Goal: Transaction & Acquisition: Purchase product/service

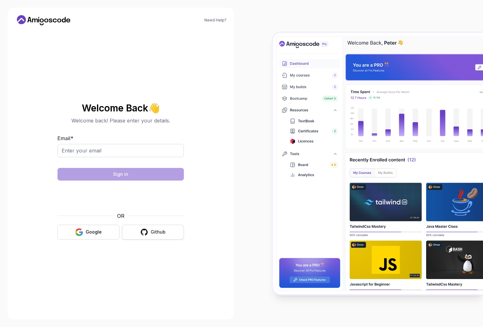
click at [164, 235] on div "Github" at bounding box center [158, 232] width 15 height 6
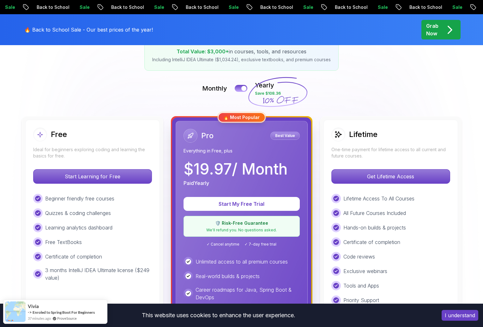
scroll to position [140, 0]
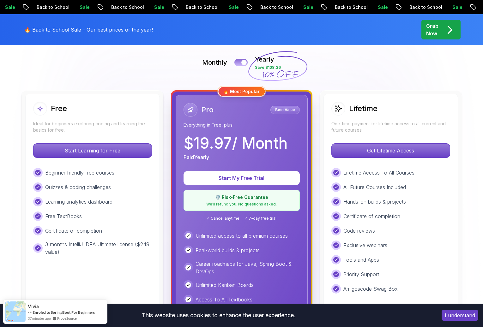
click at [240, 60] on button at bounding box center [240, 62] width 13 height 7
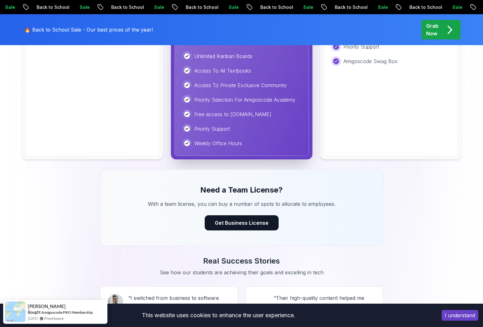
scroll to position [527, 0]
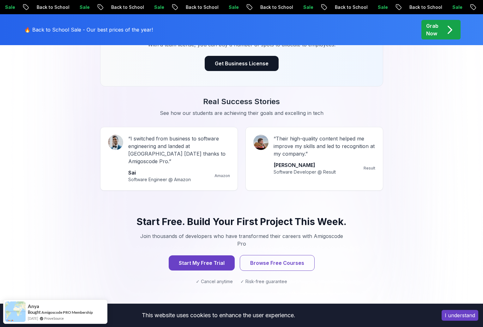
click at [435, 122] on div "Real Success Stories See how our students are achieving their goals and excelli…" at bounding box center [242, 144] width 442 height 94
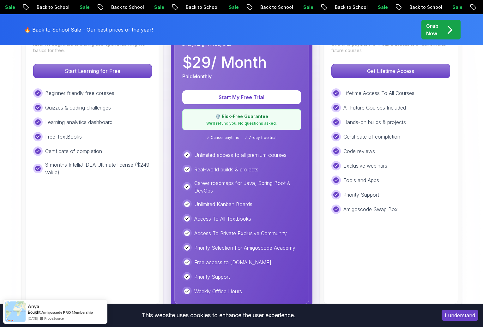
scroll to position [112, 0]
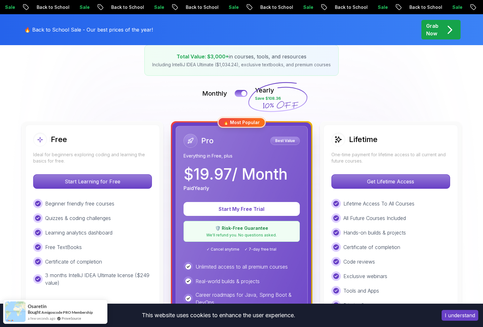
scroll to position [233, 0]
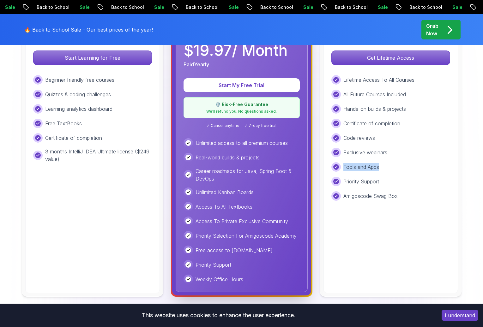
drag, startPoint x: 344, startPoint y: 167, endPoint x: 395, endPoint y: 168, distance: 50.8
click at [395, 168] on div "Tools and Apps" at bounding box center [390, 166] width 119 height 9
drag, startPoint x: 384, startPoint y: 180, endPoint x: 344, endPoint y: 181, distance: 40.1
click at [344, 181] on div "Priority Support" at bounding box center [390, 181] width 119 height 9
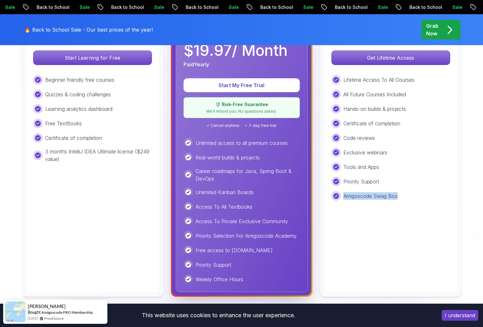
drag, startPoint x: 404, startPoint y: 193, endPoint x: 344, endPoint y: 196, distance: 60.3
click at [344, 196] on div "Amigoscode Swag Box" at bounding box center [390, 195] width 119 height 9
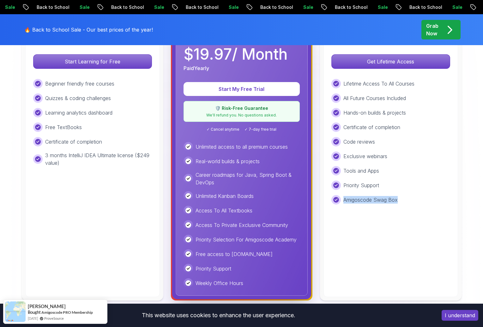
scroll to position [225, 0]
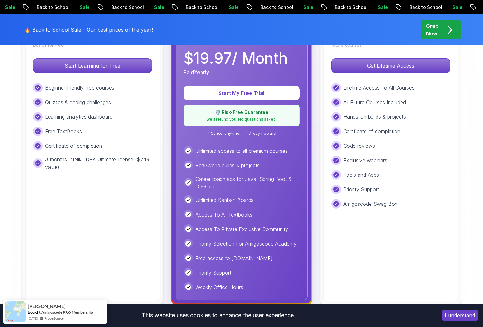
click at [250, 152] on p "Unlimited access to all premium courses" at bounding box center [241, 151] width 92 height 8
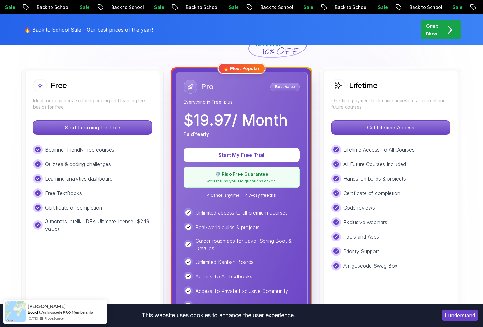
scroll to position [131, 0]
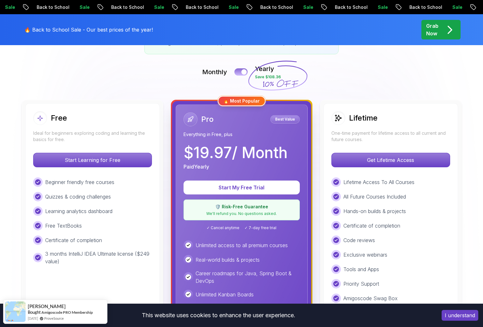
click at [243, 73] on div at bounding box center [243, 71] width 5 height 5
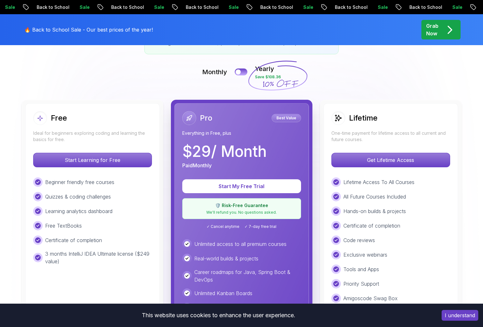
click at [240, 68] on div "Monthly Yearly Save $108.36" at bounding box center [242, 71] width 442 height 15
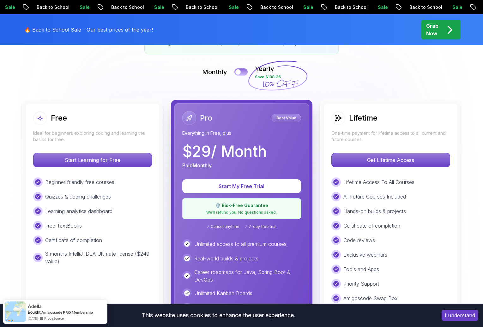
click at [241, 70] on button at bounding box center [240, 71] width 13 height 7
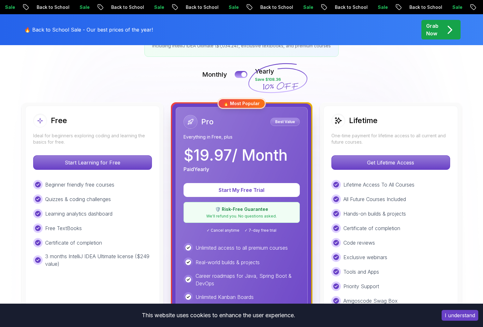
scroll to position [0, 0]
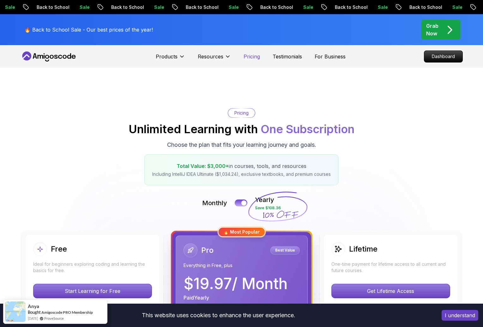
click at [251, 57] on p "Pricing" at bounding box center [251, 57] width 16 height 8
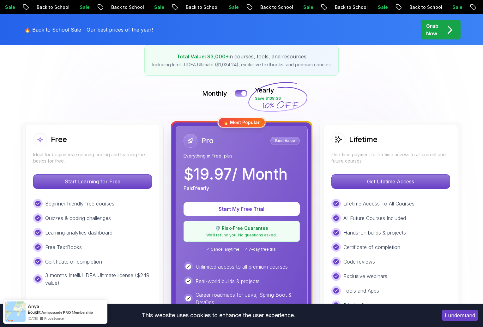
click at [378, 190] on div "Lifetime One-time payment for lifetime access to all current and future courses…" at bounding box center [390, 271] width 134 height 292
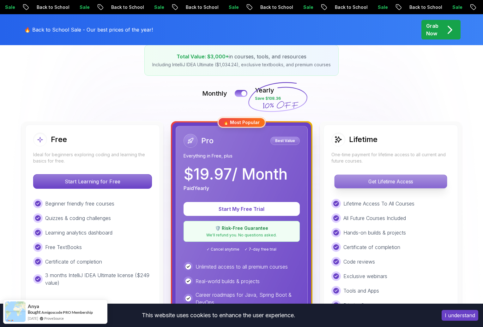
click at [379, 185] on p "Get Lifetime Access" at bounding box center [390, 181] width 112 height 13
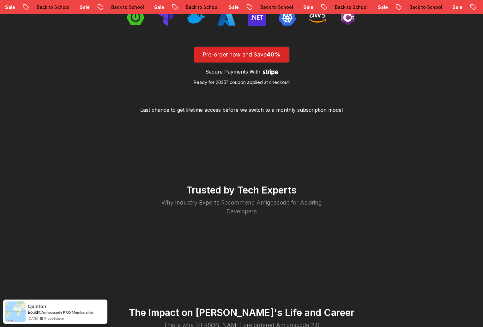
scroll to position [1060, 0]
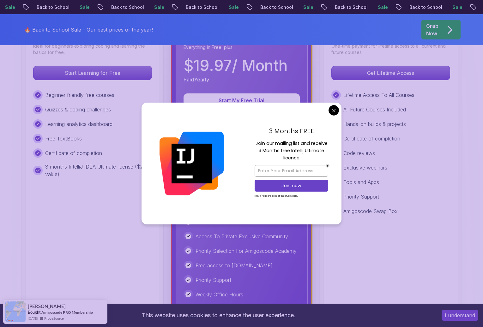
scroll to position [243, 0]
